Goal: Find specific page/section: Find specific page/section

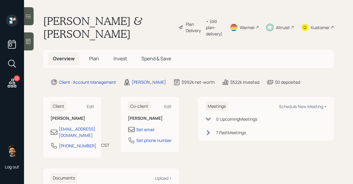
click at [296, 26] on div "Plan Delivery • (old plan-delivery) Warmer Altruist Kustomer" at bounding box center [255, 27] width 155 height 26
click at [281, 26] on div "Altruist" at bounding box center [282, 27] width 14 height 6
click at [289, 28] on div "Altruist" at bounding box center [280, 27] width 28 height 26
click at [206, 25] on div "• (old plan-delivery)" at bounding box center [214, 27] width 16 height 19
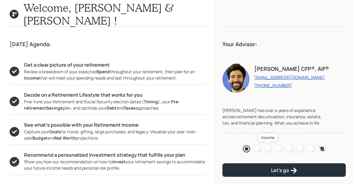
click at [265, 148] on div at bounding box center [267, 148] width 7 height 7
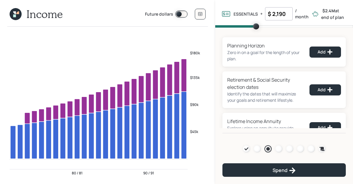
click at [13, 16] on icon at bounding box center [16, 14] width 12 height 12
